Goal: Information Seeking & Learning: Learn about a topic

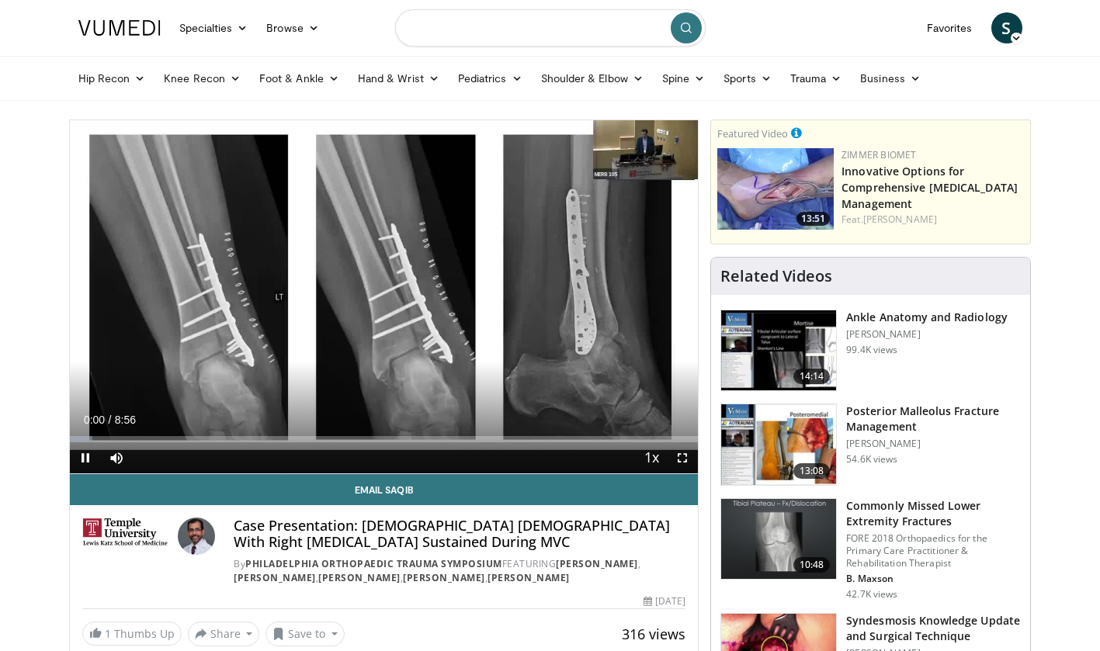
click at [512, 34] on input "Search topics, interventions" at bounding box center [550, 27] width 310 height 37
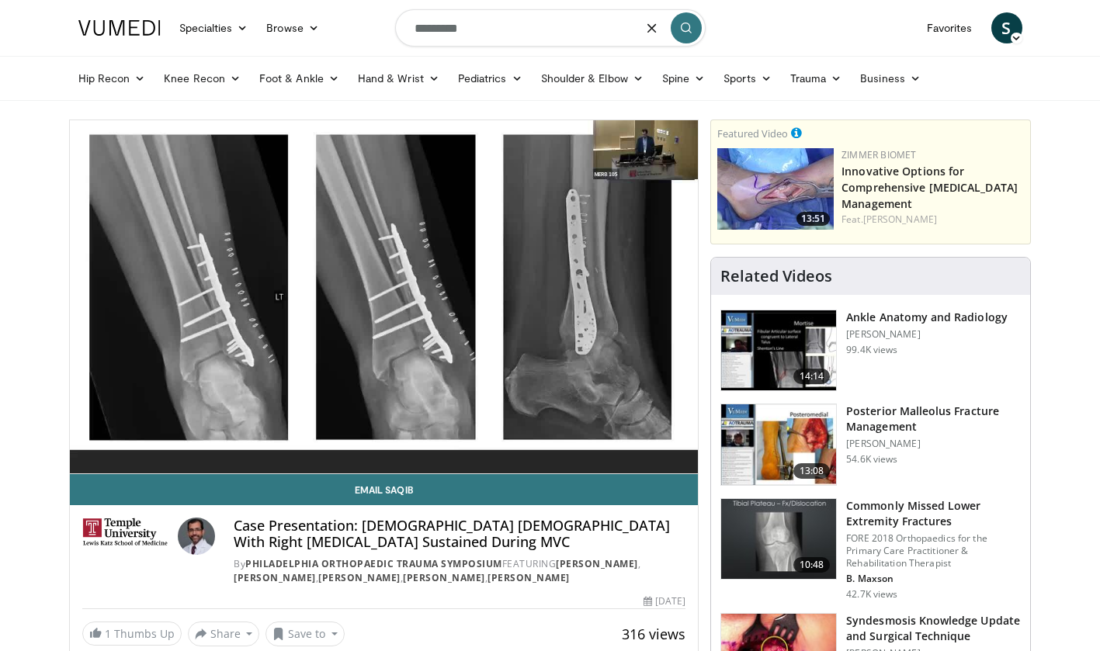
type input "**********"
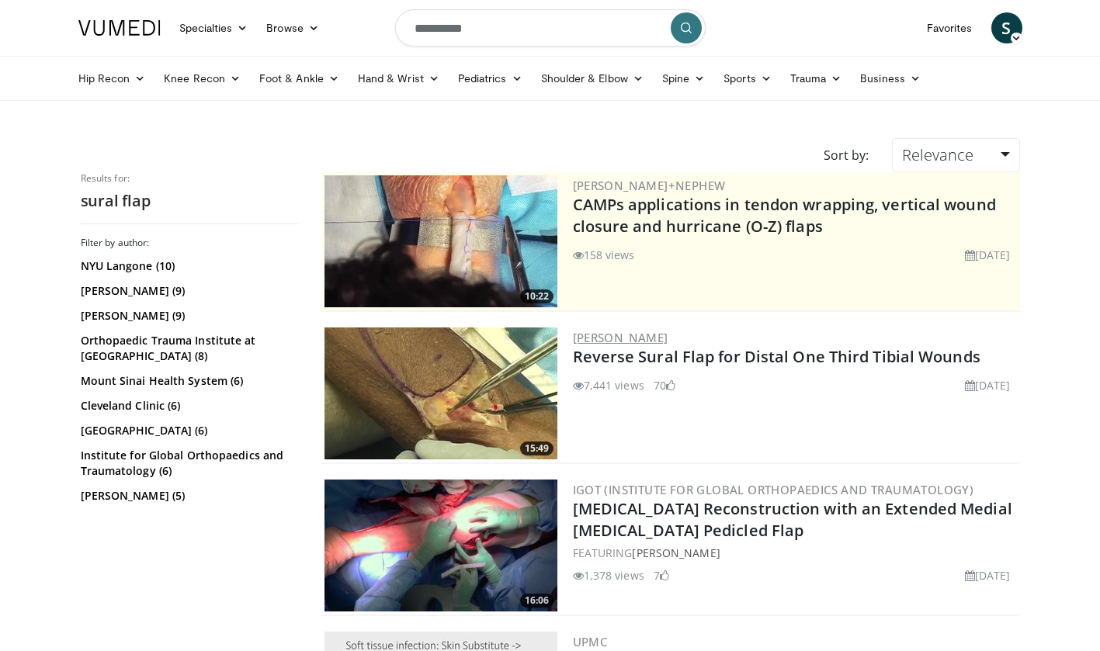
click at [635, 338] on link "[PERSON_NAME]" at bounding box center [620, 338] width 95 height 16
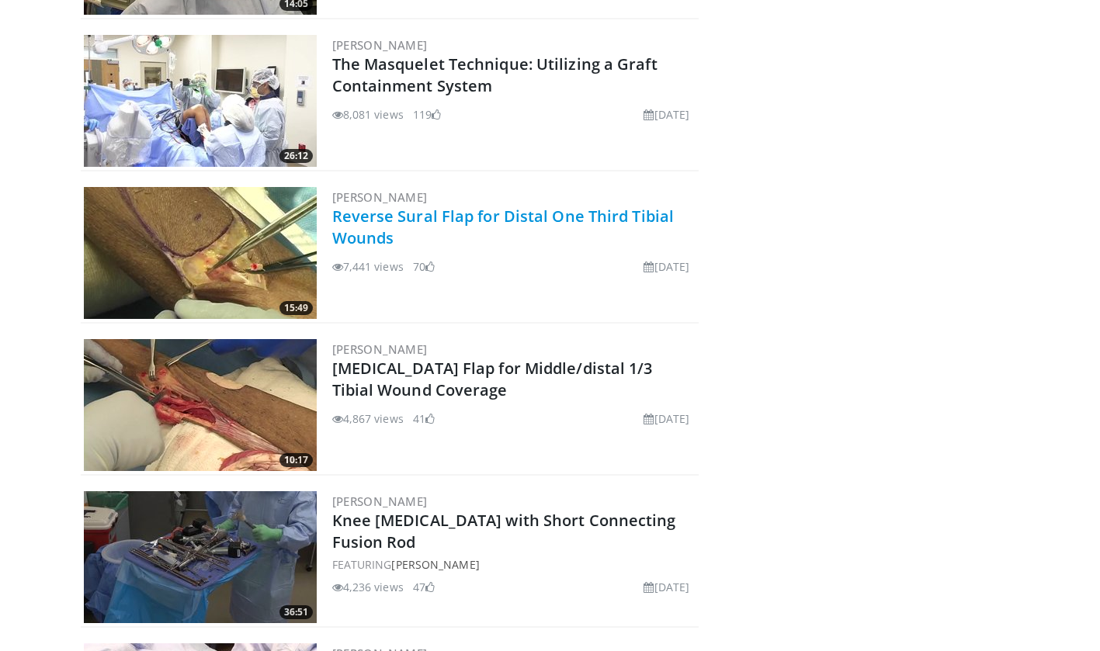
scroll to position [332, 0]
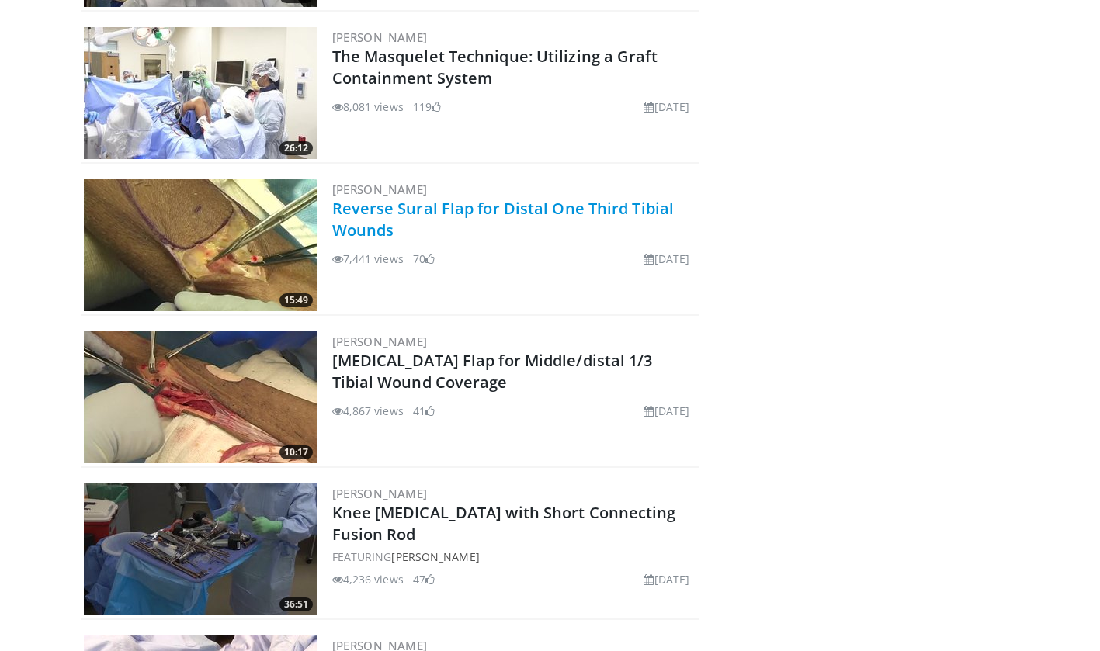
click at [408, 208] on link "Reverse Sural Flap for Distal One Third Tibial Wounds" at bounding box center [503, 219] width 342 height 43
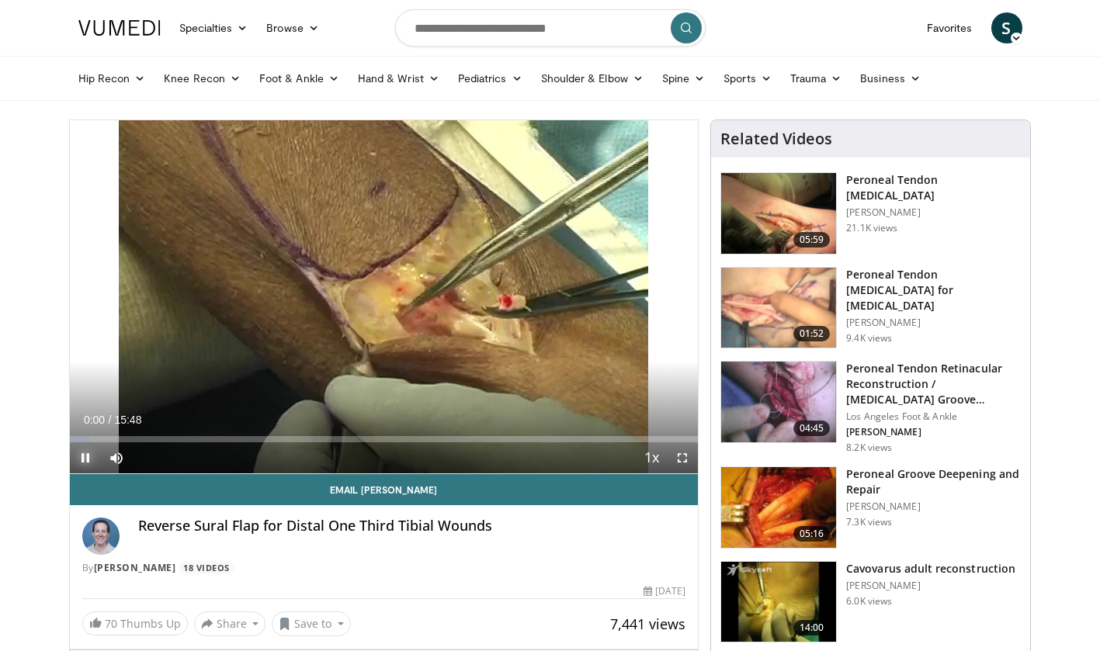
click at [88, 455] on span "Video Player" at bounding box center [85, 457] width 31 height 31
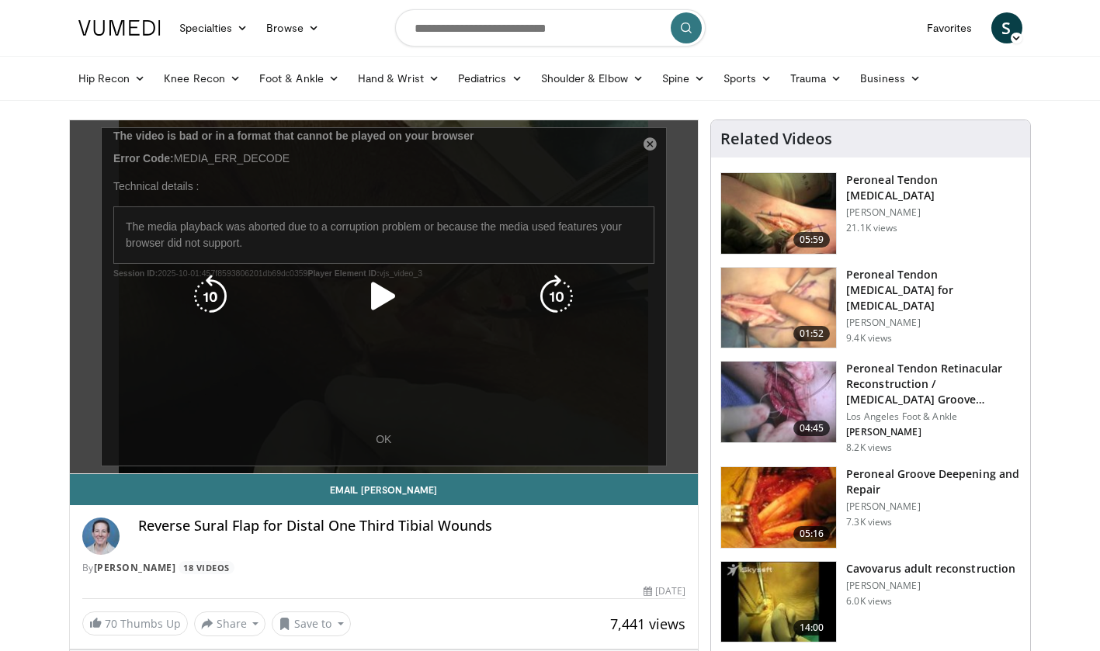
click at [377, 295] on icon "Video Player" at bounding box center [383, 296] width 43 height 43
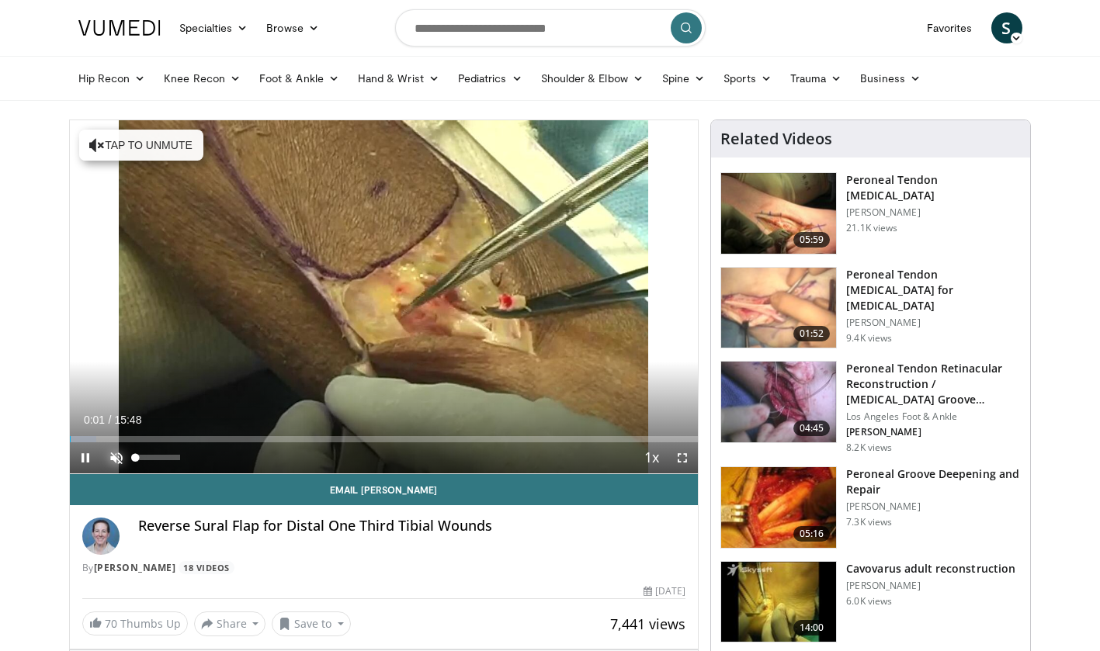
click at [119, 456] on span "Video Player" at bounding box center [116, 457] width 31 height 31
click at [115, 457] on span "Video Player" at bounding box center [116, 457] width 31 height 31
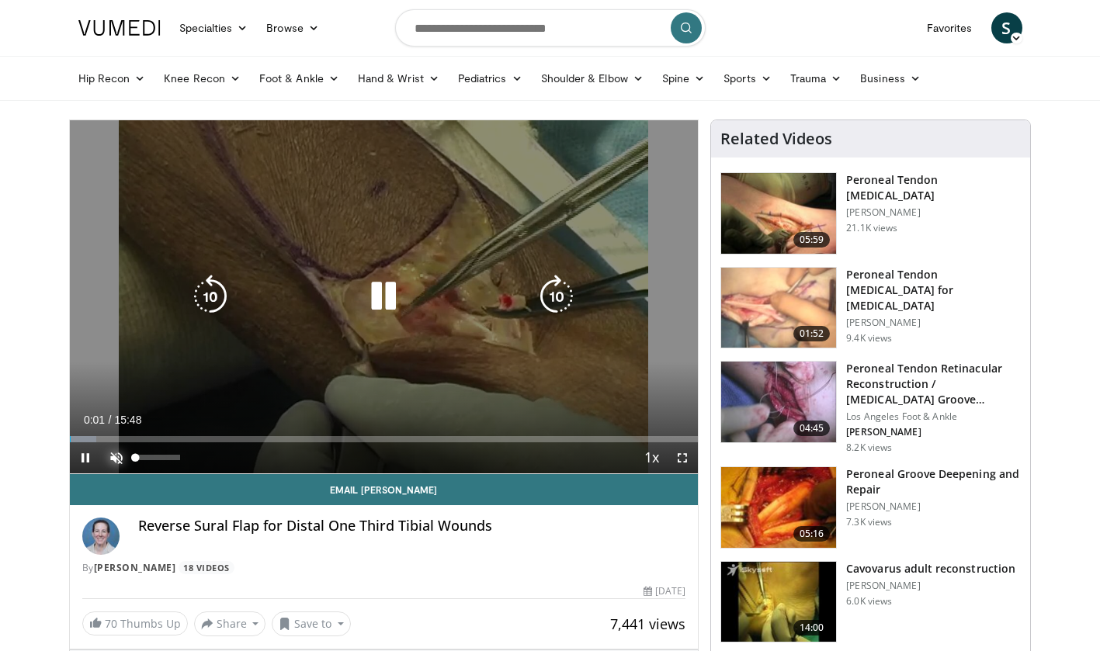
click at [115, 458] on span "Video Player" at bounding box center [116, 457] width 31 height 31
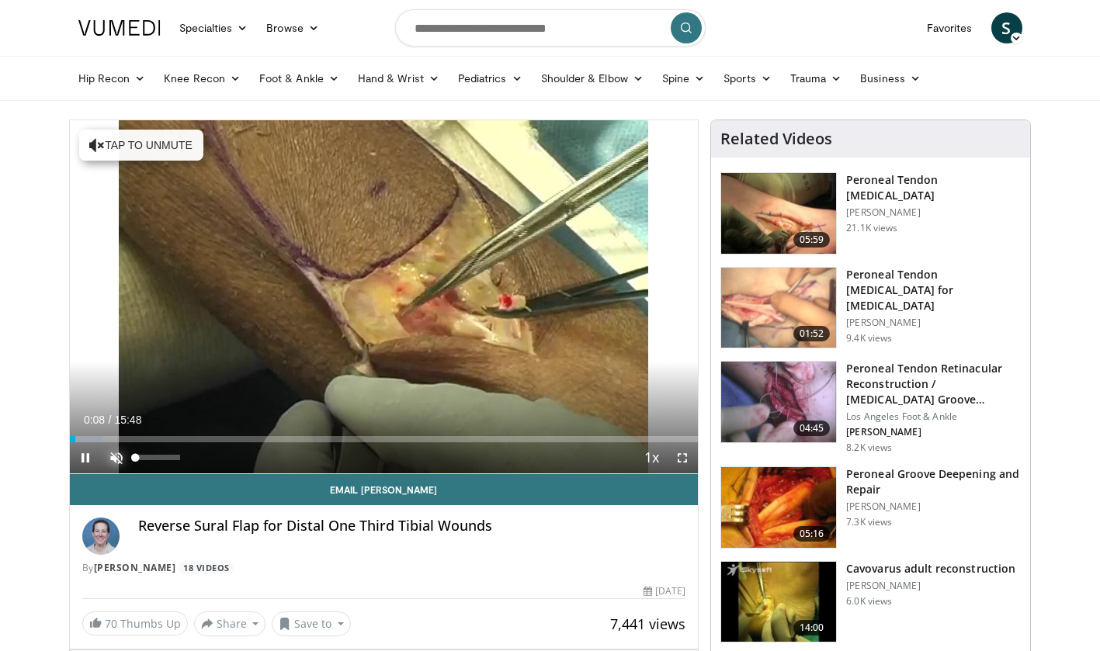
click at [115, 458] on span "Video Player" at bounding box center [116, 457] width 31 height 31
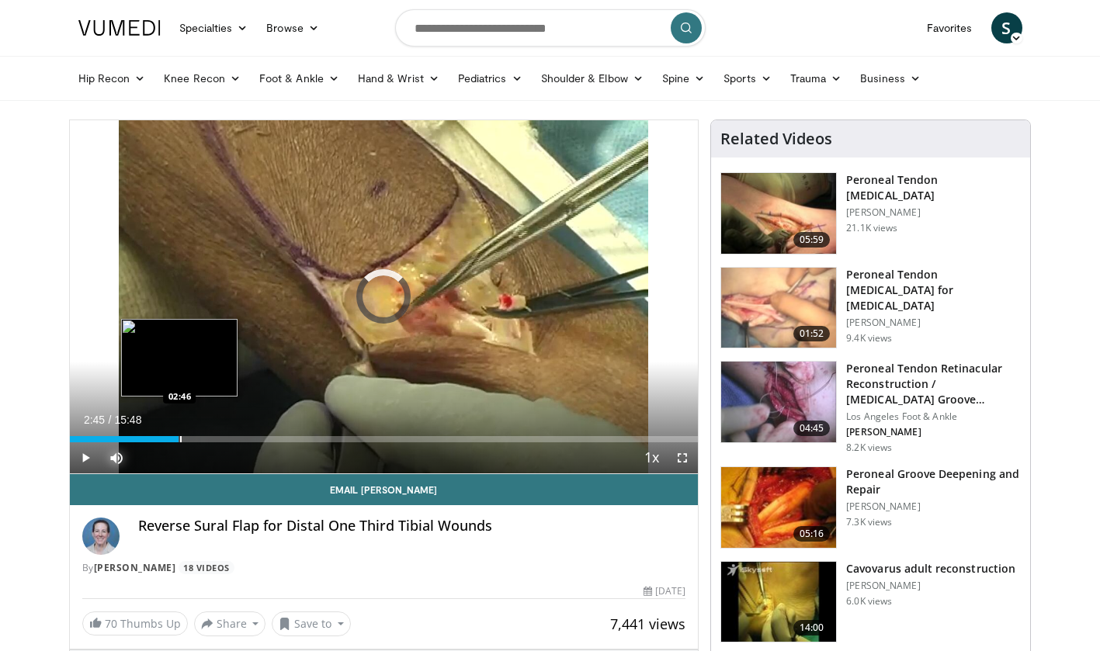
click at [180, 440] on div "Progress Bar" at bounding box center [181, 439] width 2 height 6
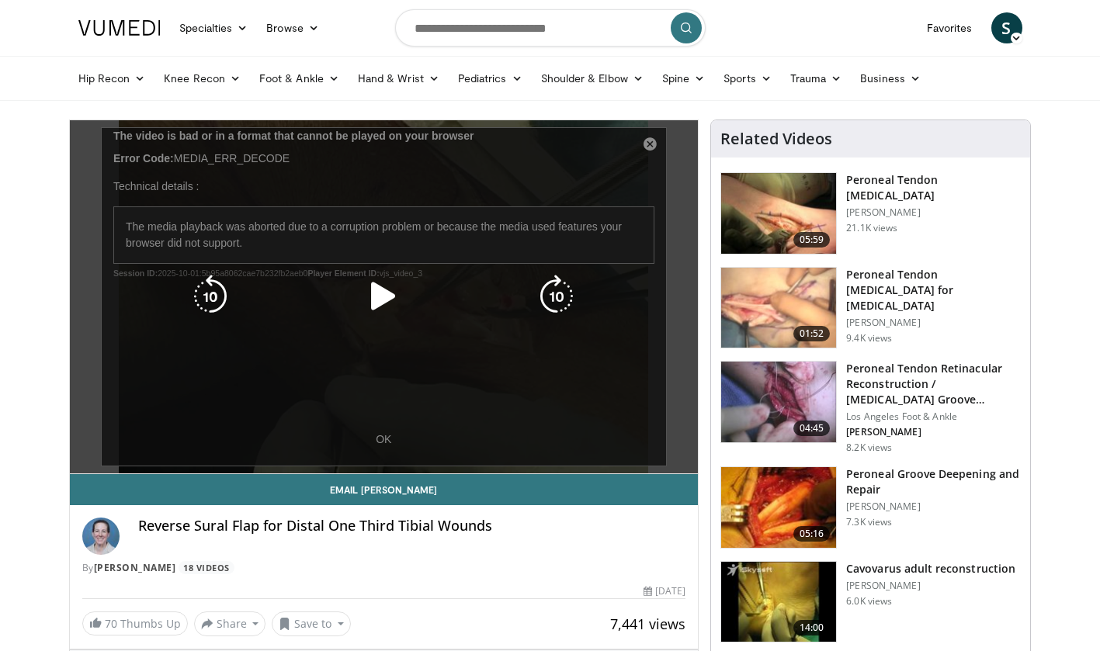
click at [383, 441] on div "10 seconds Tap to unmute" at bounding box center [384, 296] width 629 height 353
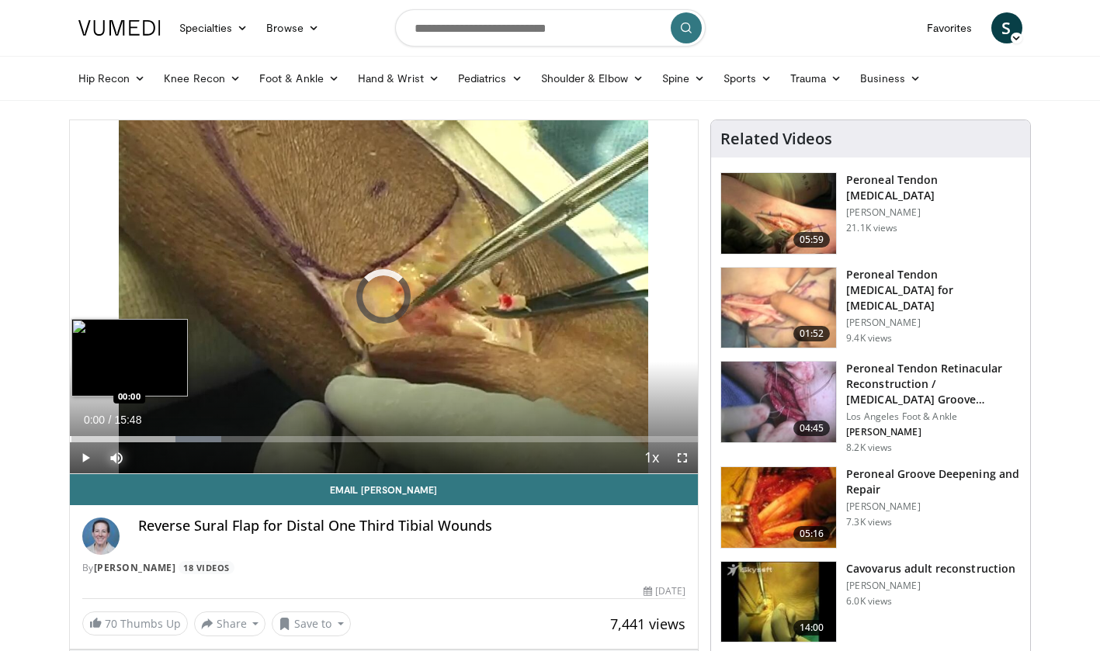
click at [70, 438] on div "Progress Bar" at bounding box center [71, 439] width 2 height 6
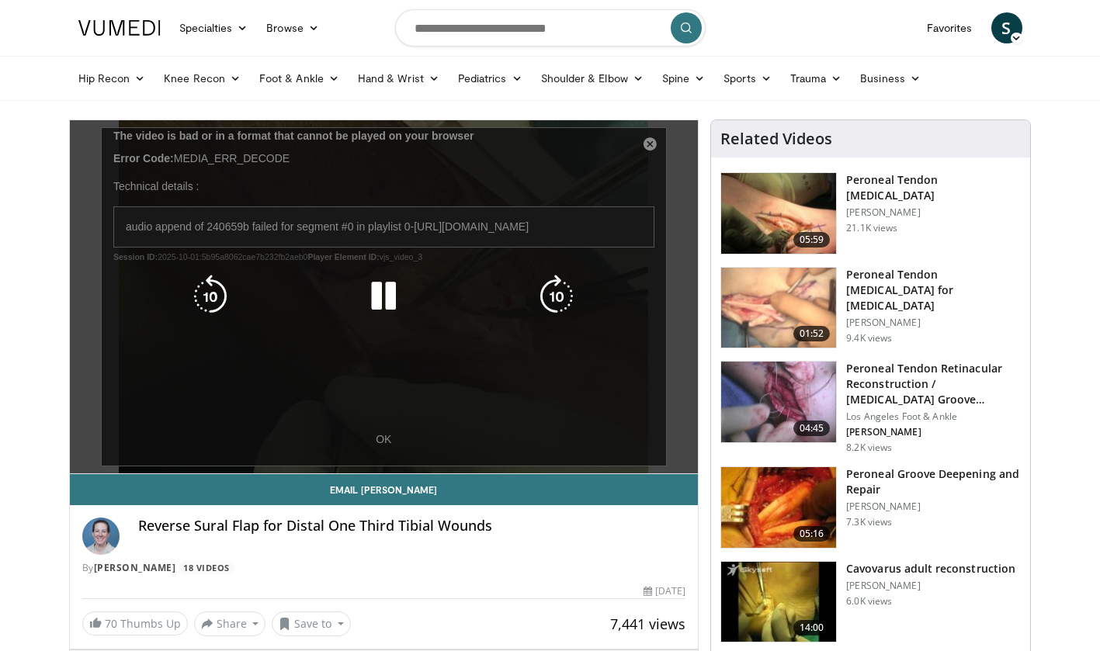
click at [568, 313] on icon "Video Player" at bounding box center [556, 296] width 43 height 43
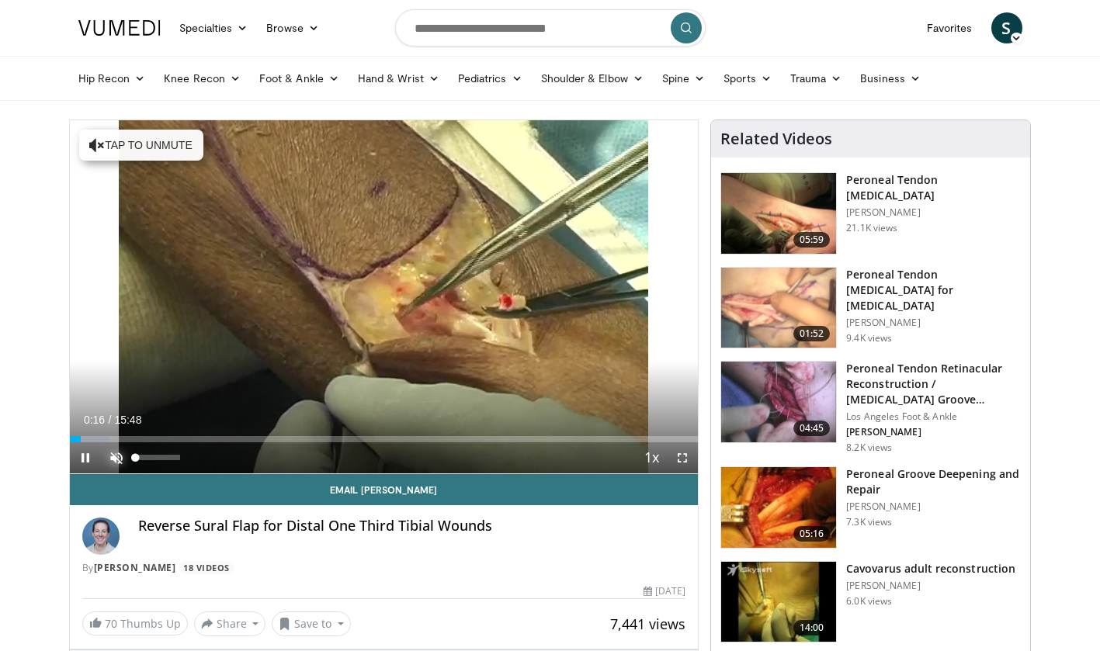
click at [114, 462] on span "Video Player" at bounding box center [116, 457] width 31 height 31
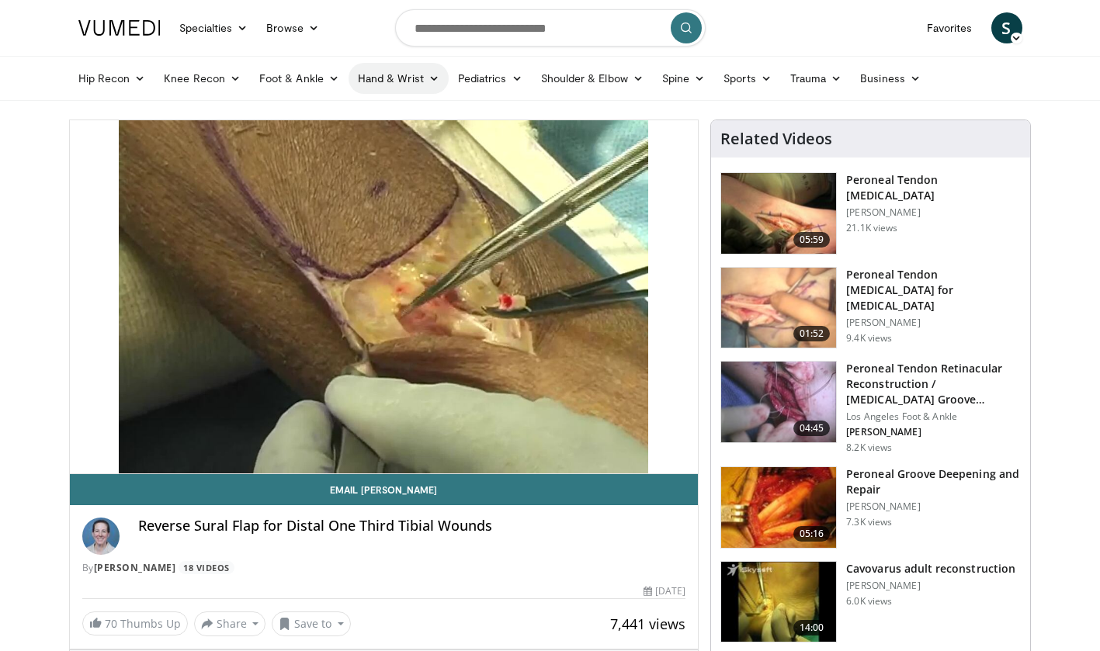
click at [389, 74] on link "Hand & Wrist" at bounding box center [399, 78] width 100 height 31
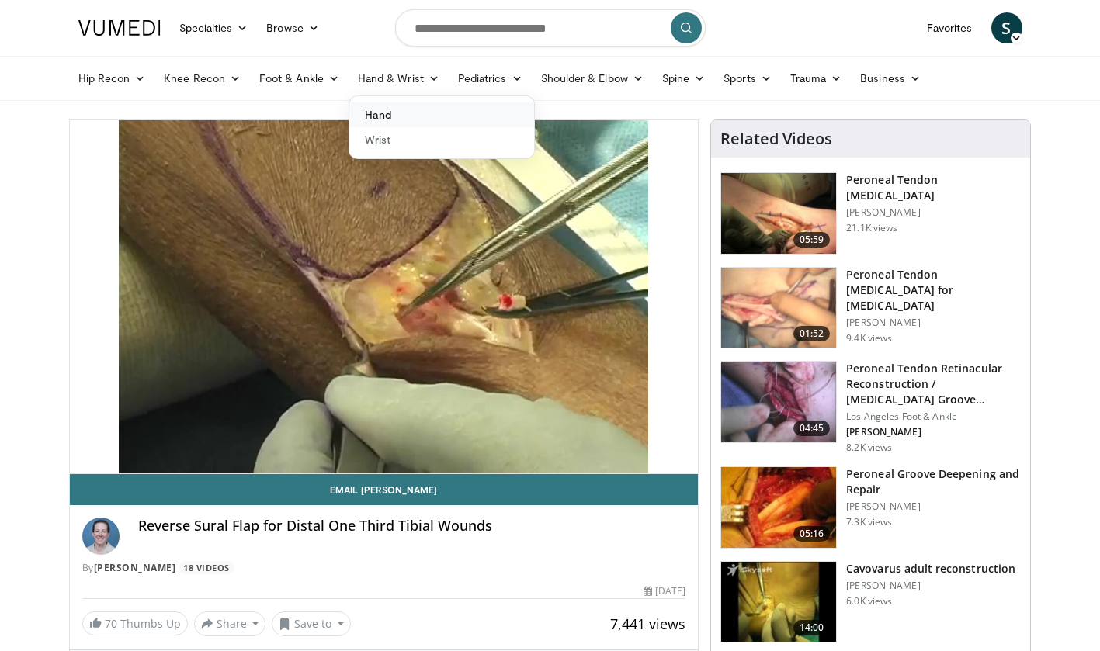
click at [404, 116] on link "Hand" at bounding box center [441, 114] width 185 height 25
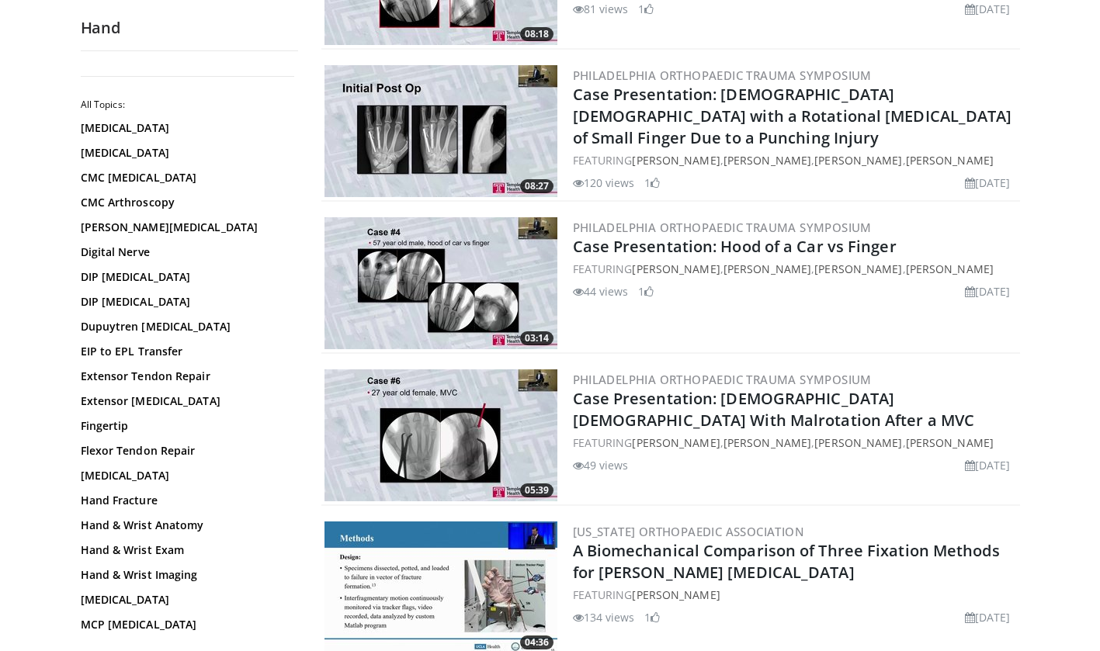
scroll to position [2274, 0]
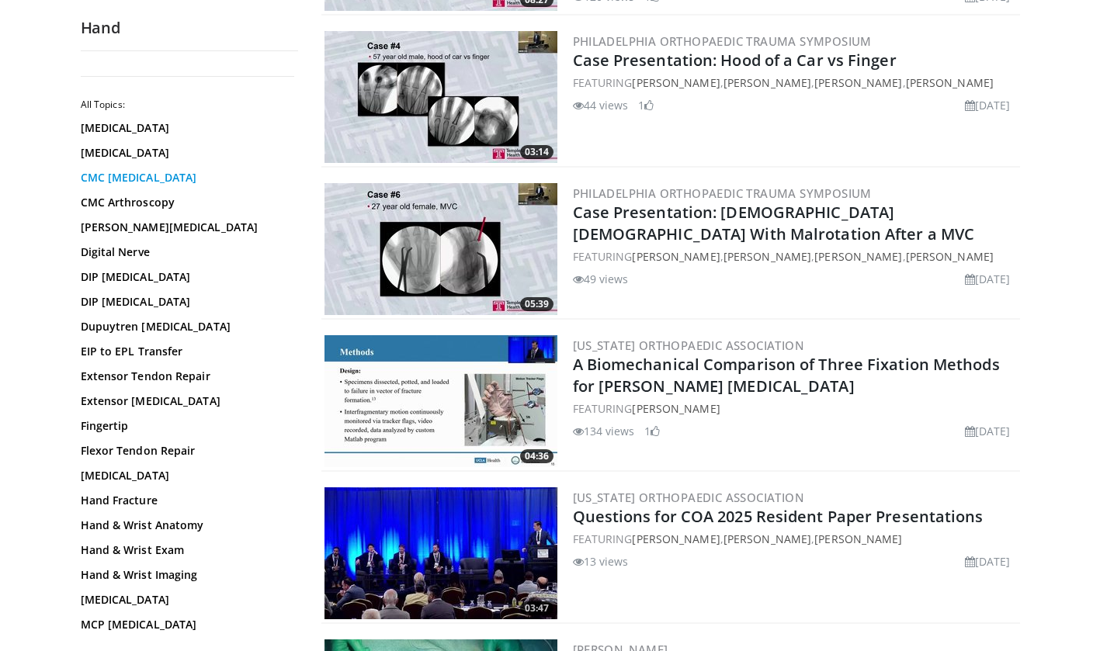
click at [135, 176] on link "CMC [MEDICAL_DATA]" at bounding box center [186, 178] width 210 height 16
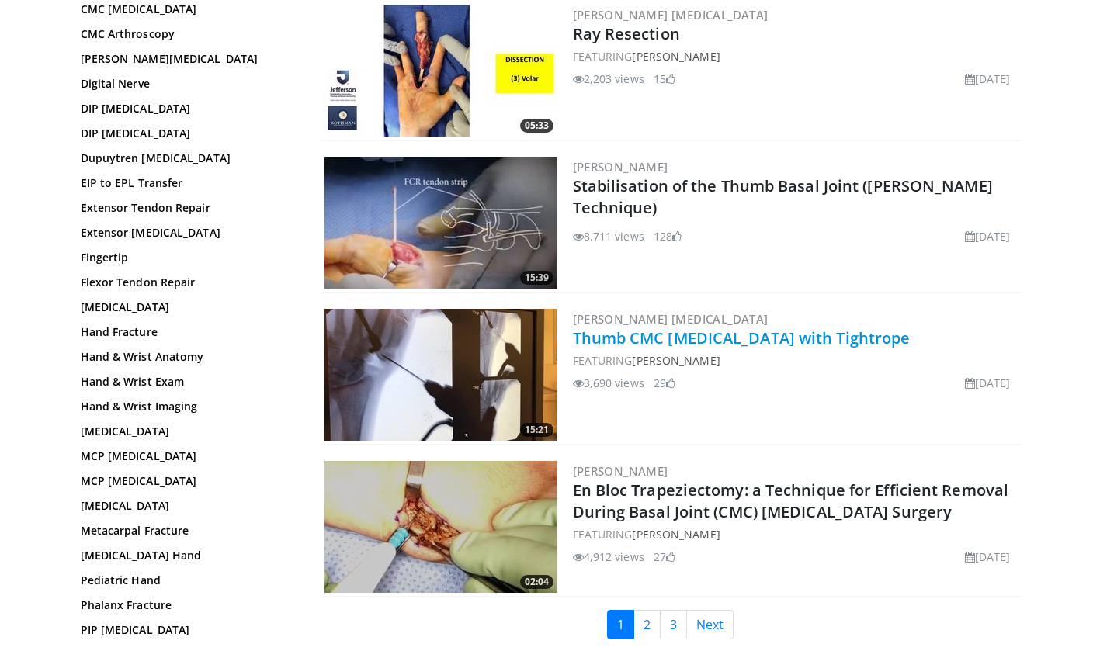
scroll to position [3520, 0]
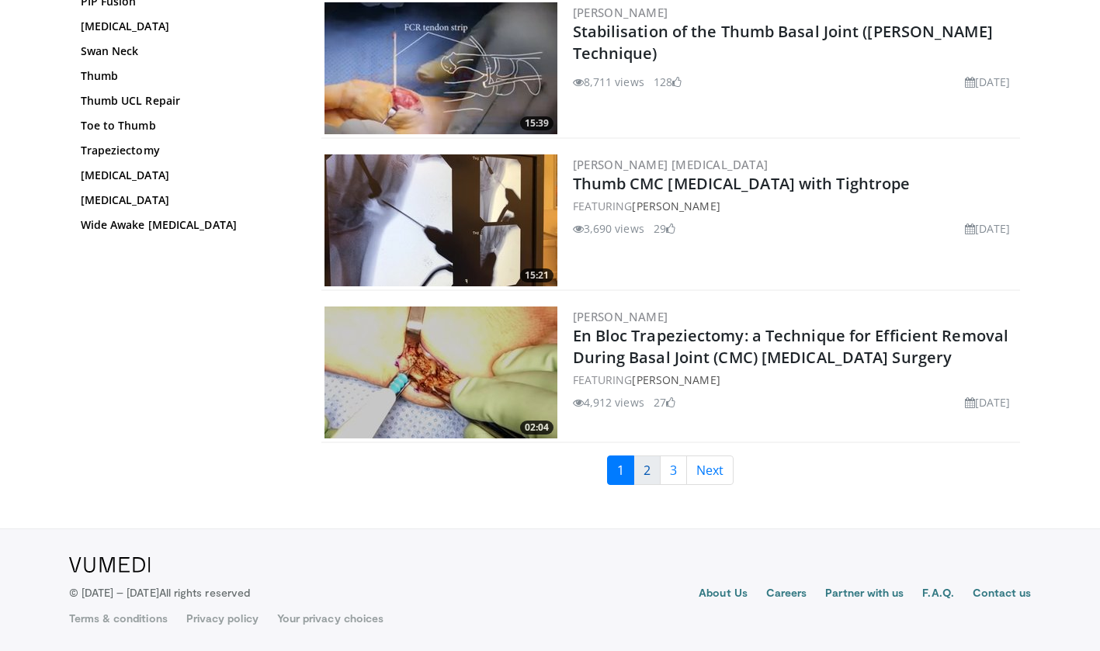
click at [656, 474] on link "2" at bounding box center [646, 470] width 27 height 29
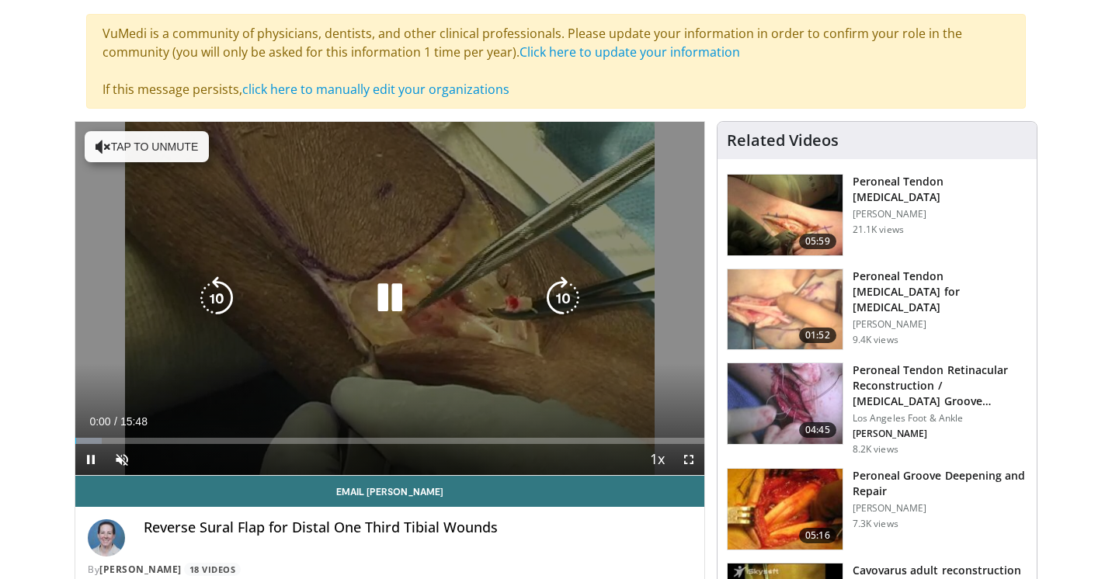
scroll to position [107, 0]
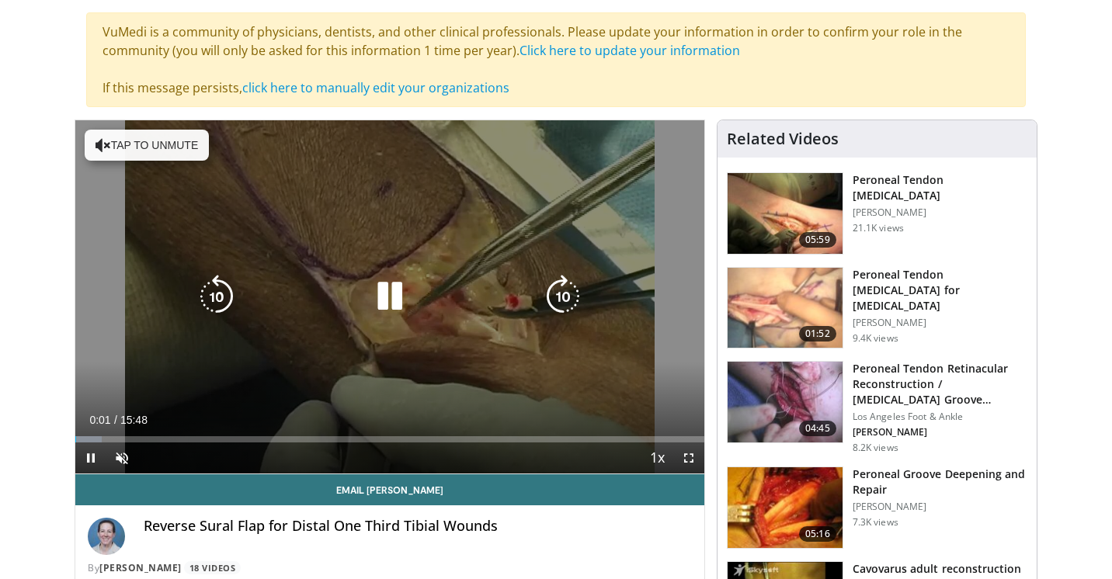
click at [145, 130] on button "Tap to unmute" at bounding box center [147, 145] width 124 height 31
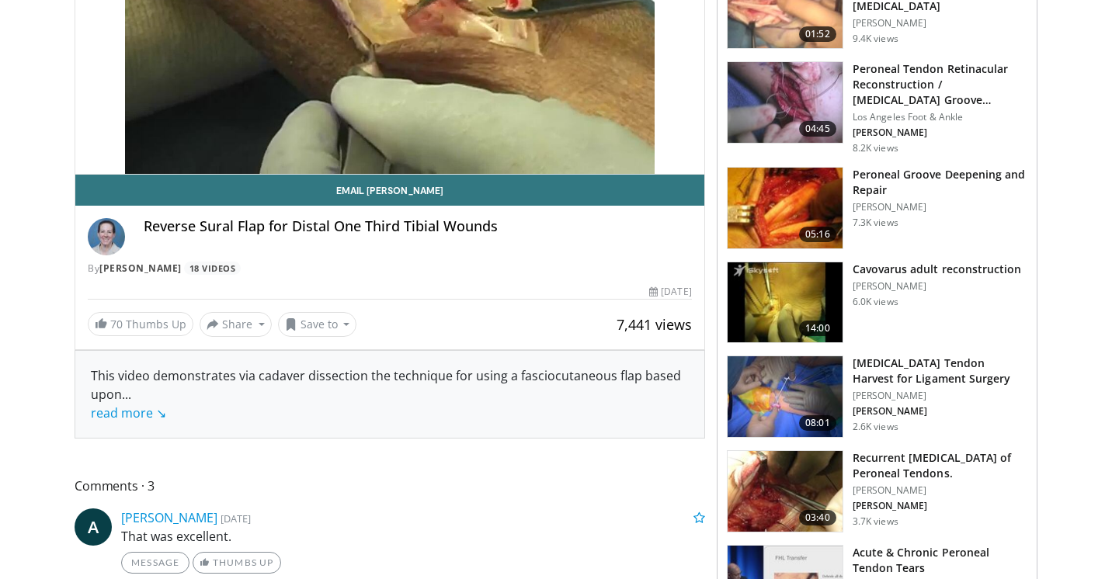
scroll to position [0, 0]
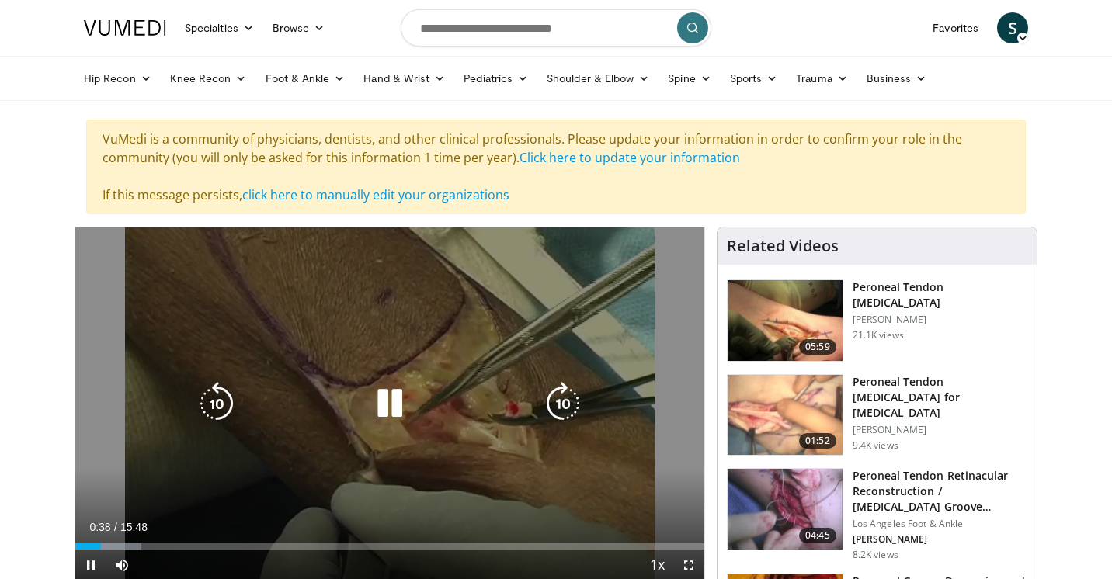
click at [495, 343] on div "10 seconds Tap to unmute" at bounding box center [389, 403] width 629 height 353
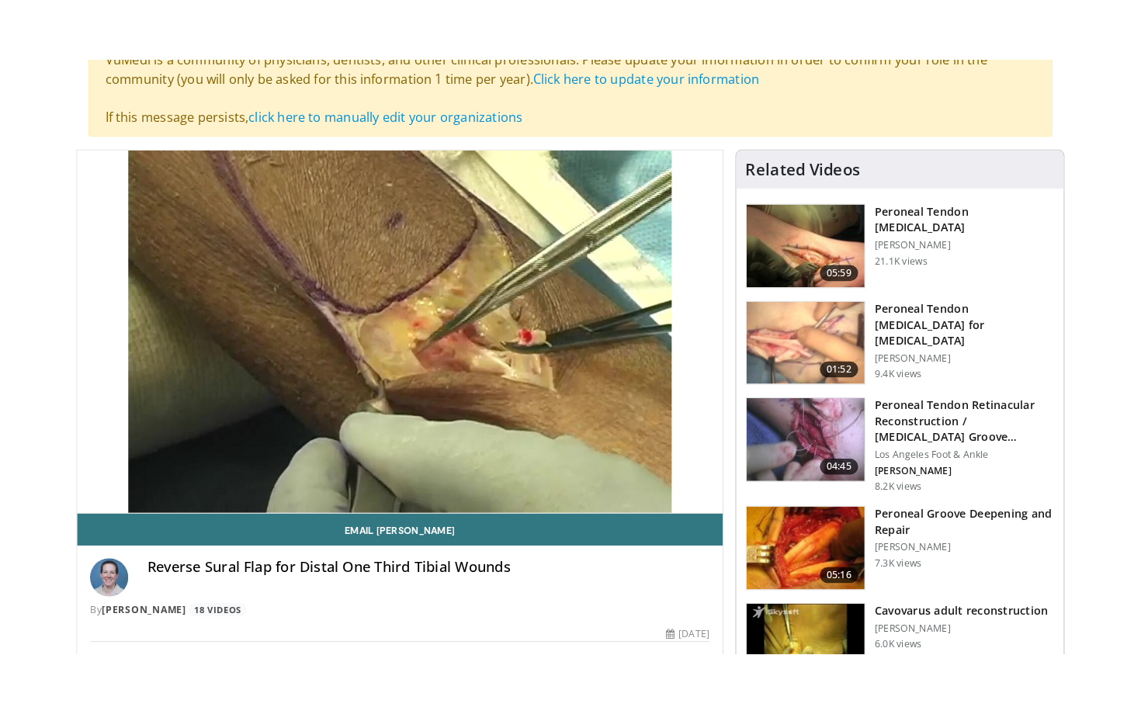
scroll to position [140, 0]
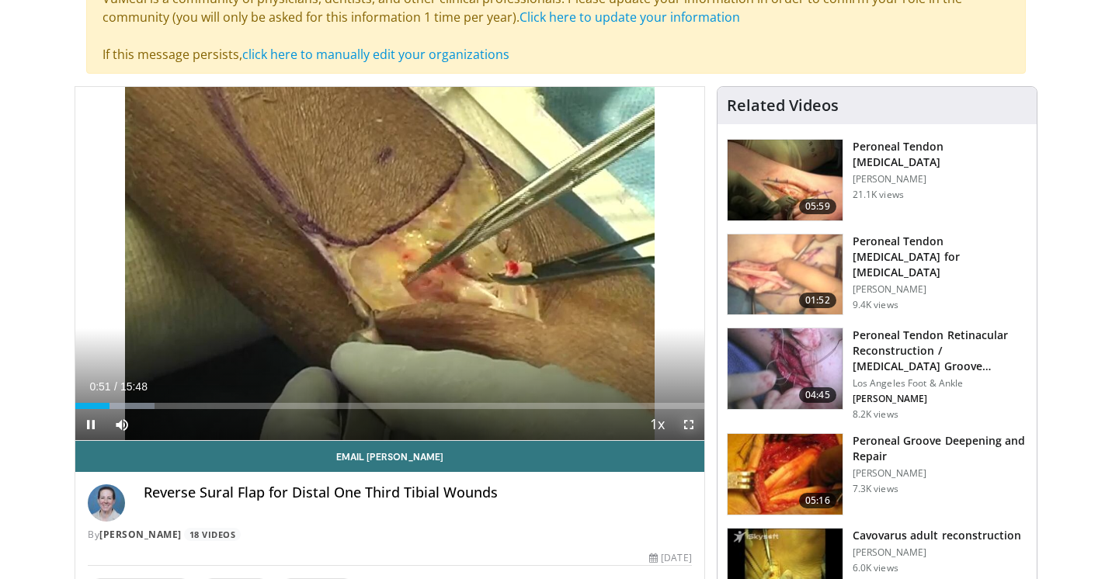
click at [692, 428] on span "Video Player" at bounding box center [688, 424] width 31 height 31
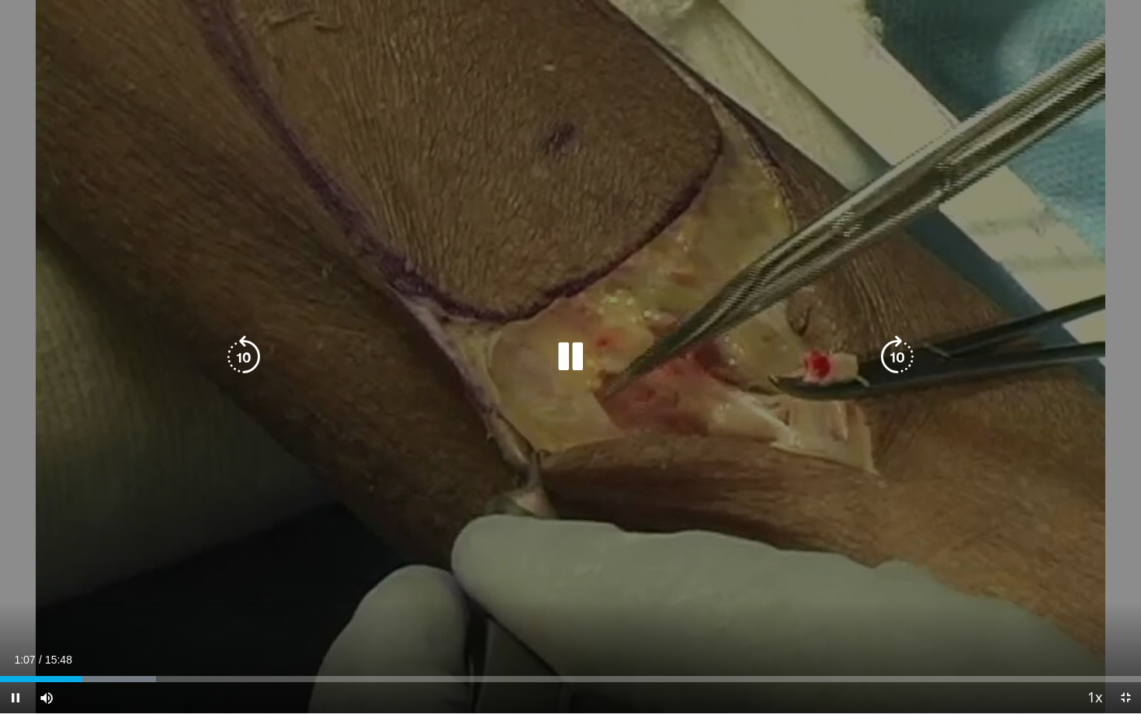
click at [559, 369] on icon "Video Player" at bounding box center [570, 356] width 43 height 43
click at [562, 362] on icon "Video Player" at bounding box center [570, 356] width 43 height 43
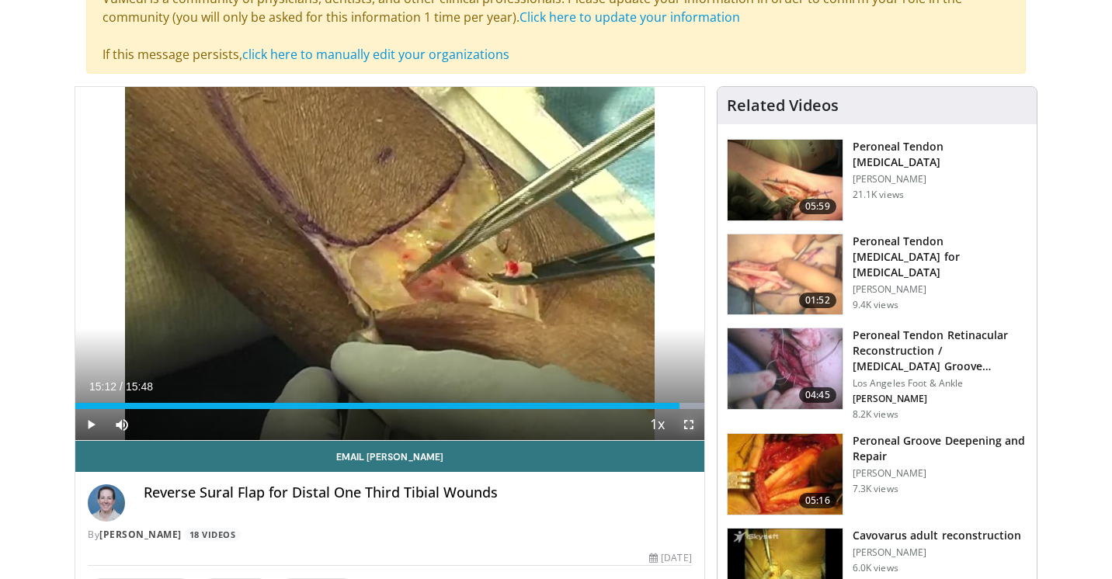
click at [689, 425] on span "Video Player" at bounding box center [688, 424] width 31 height 31
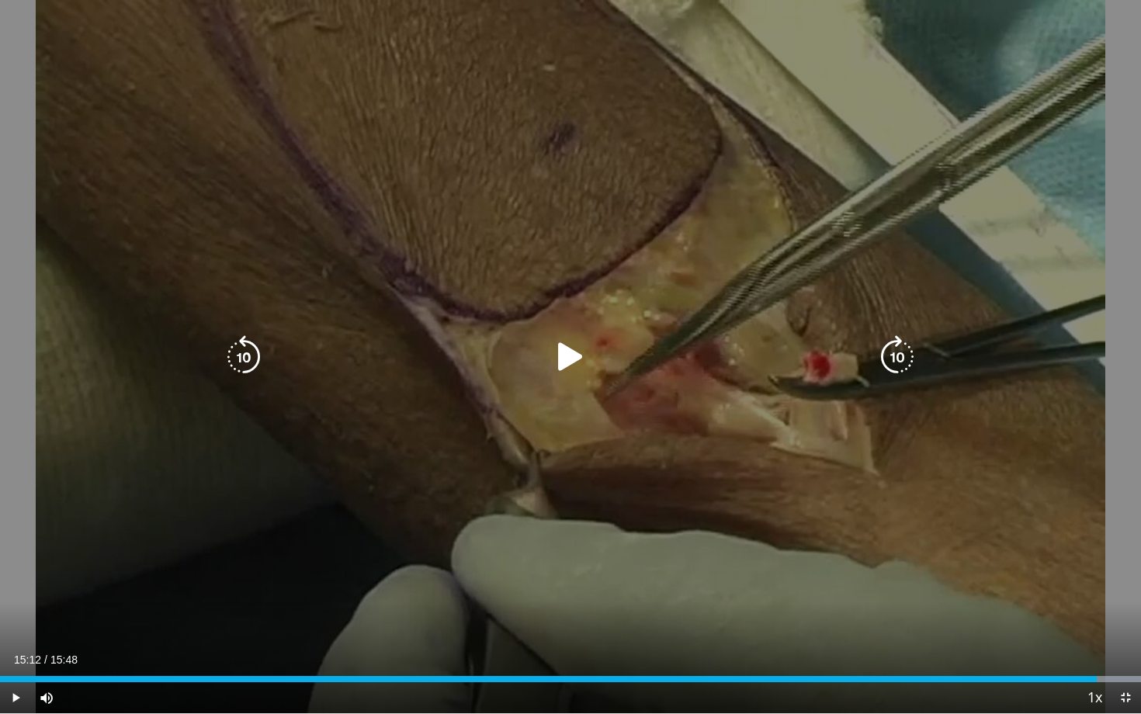
click at [579, 352] on icon "Video Player" at bounding box center [570, 356] width 43 height 43
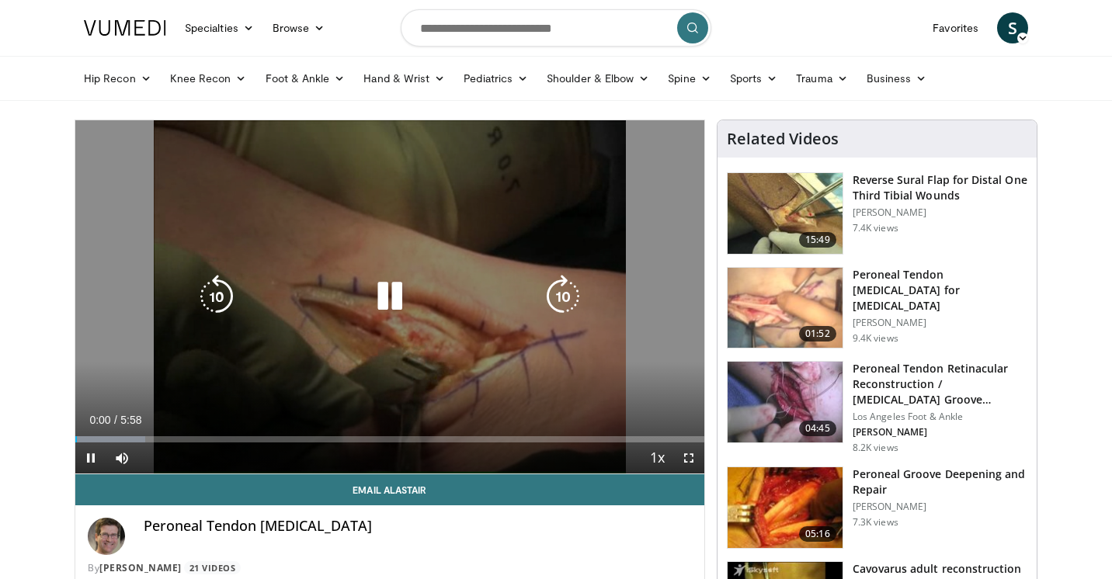
click at [396, 318] on icon "Video Player" at bounding box center [389, 296] width 43 height 43
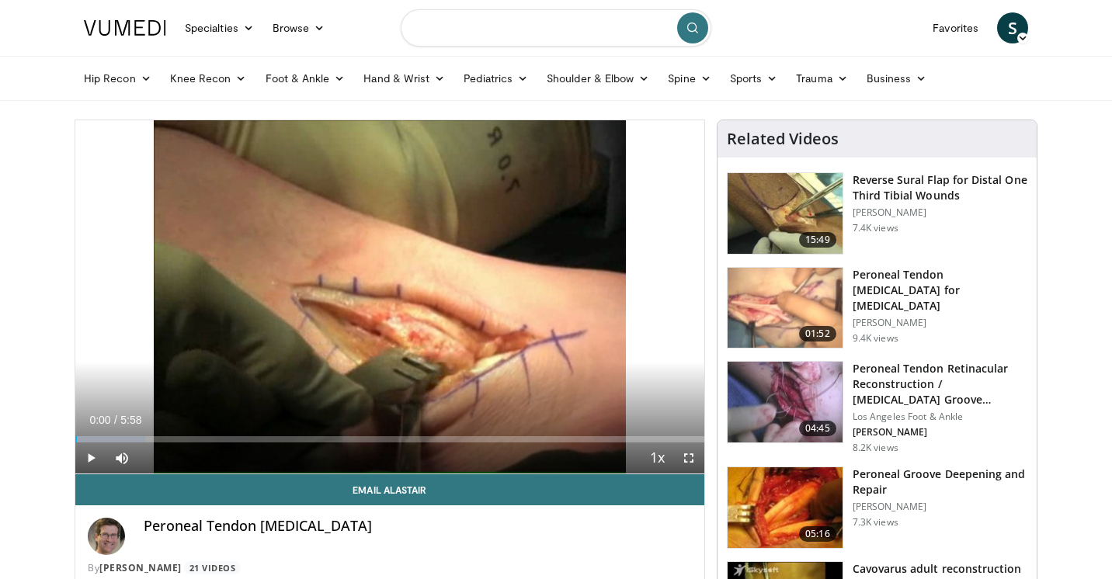
click at [627, 24] on input "Search topics, interventions" at bounding box center [556, 27] width 310 height 37
type input "**********"
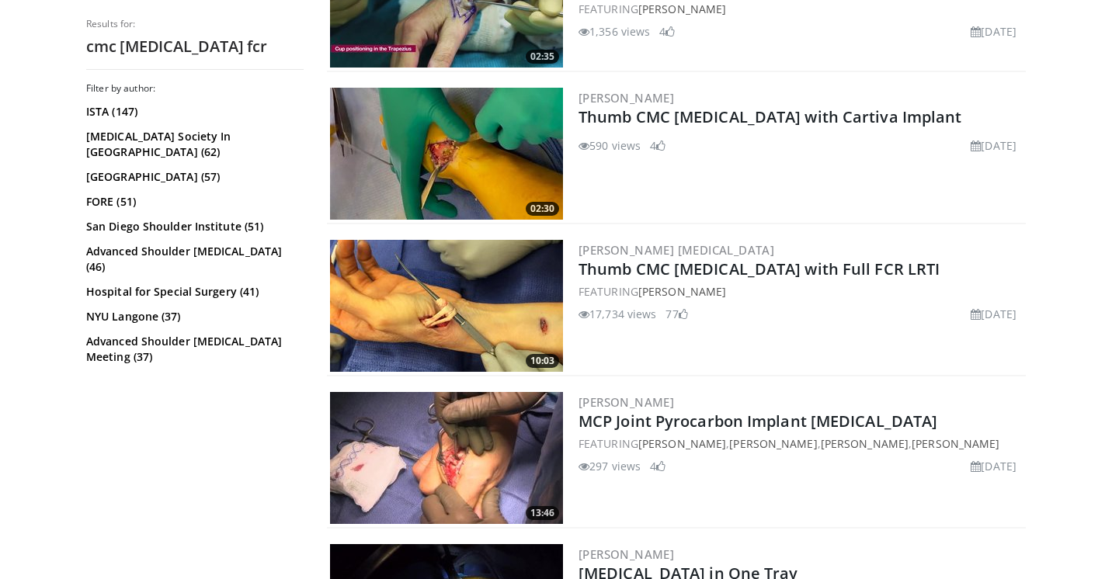
scroll to position [1153, 0]
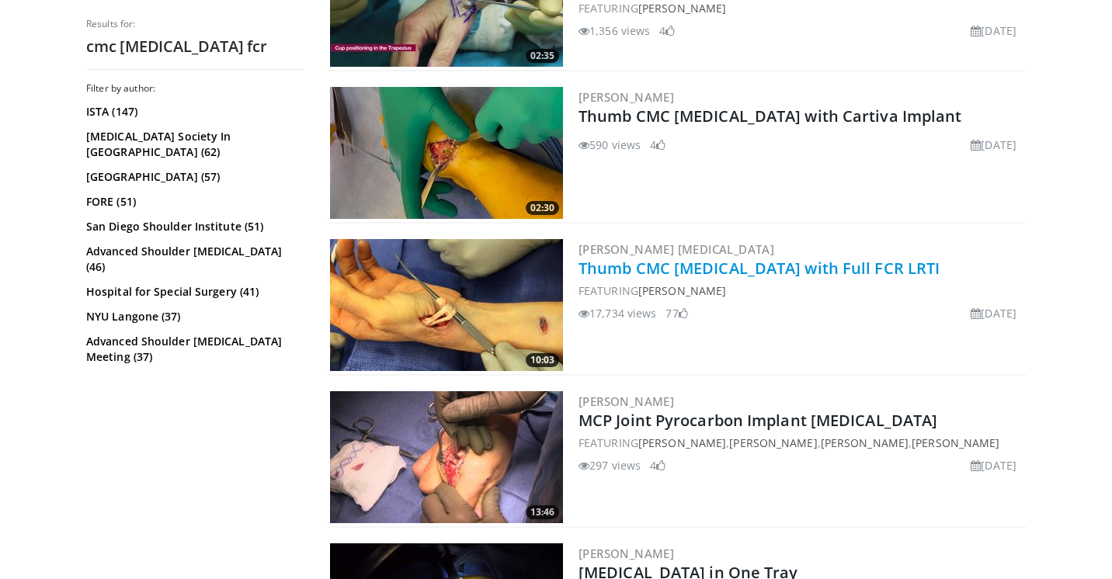
click at [758, 270] on link "Thumb CMC [MEDICAL_DATA] with Full FCR LRTI" at bounding box center [758, 268] width 361 height 21
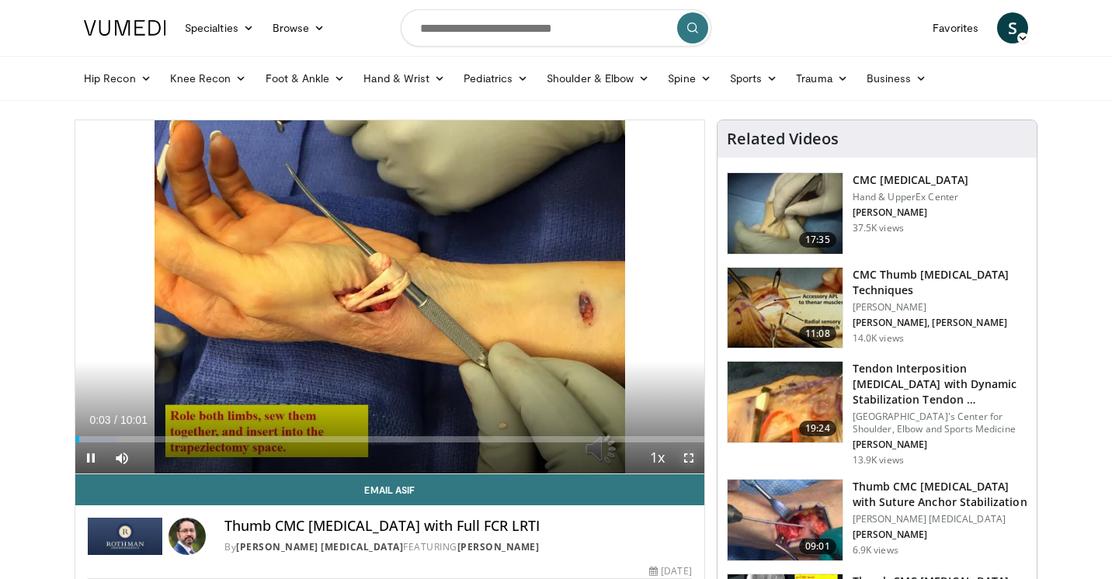
click at [689, 455] on span "Video Player" at bounding box center [688, 457] width 31 height 31
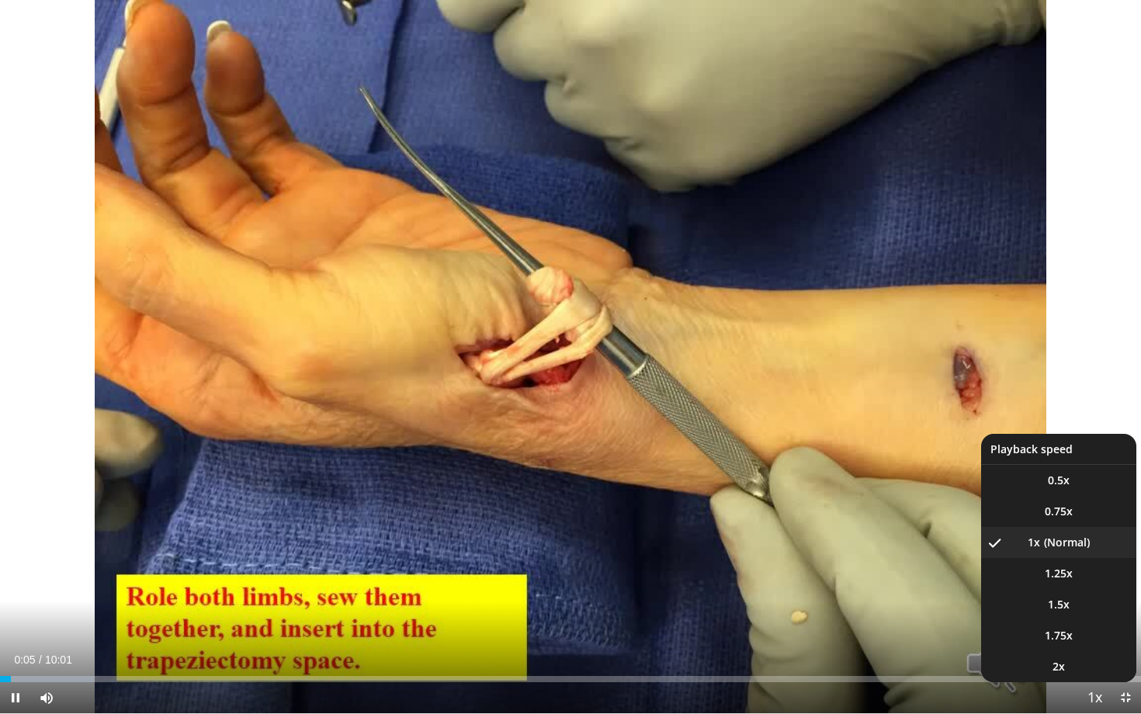
click at [1090, 578] on span "Video Player" at bounding box center [1095, 698] width 22 height 31
click at [1070, 578] on li "2x" at bounding box center [1058, 666] width 155 height 31
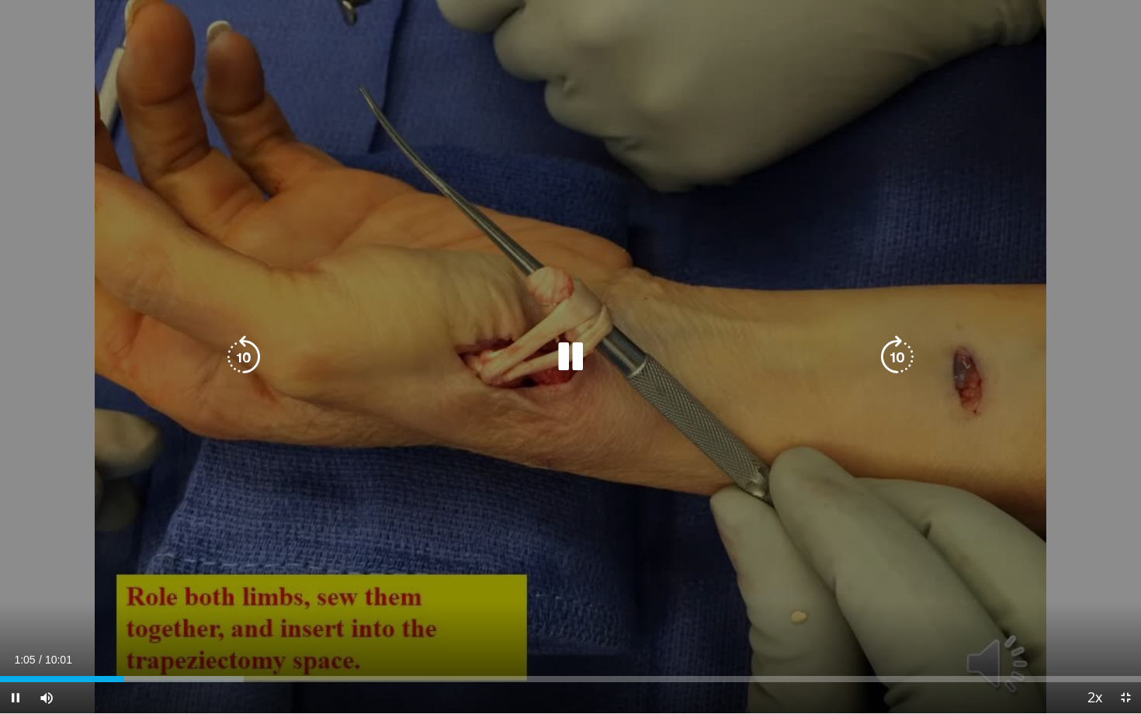
click at [195, 476] on div "10 seconds Tap to unmute" at bounding box center [570, 356] width 1141 height 713
